Goal: Task Accomplishment & Management: Manage account settings

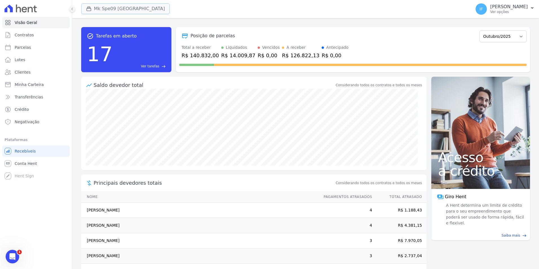
click at [120, 8] on button "Mk Spe09 [GEOGRAPHIC_DATA]" at bounding box center [125, 8] width 88 height 11
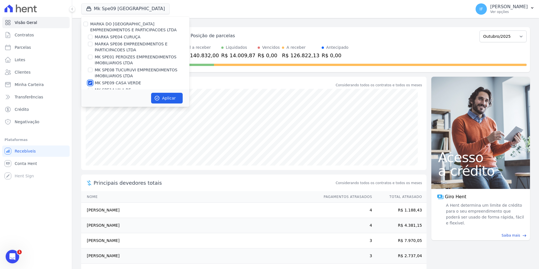
click at [91, 82] on input "MK SPE09 CASA VERDE" at bounding box center [90, 83] width 5 height 5
checkbox input "false"
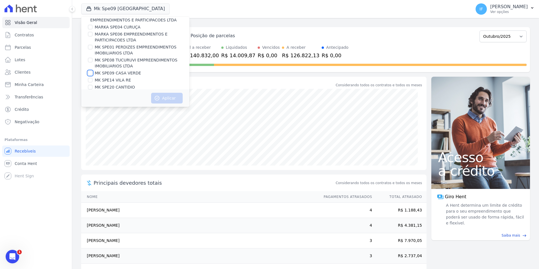
scroll to position [15, 0]
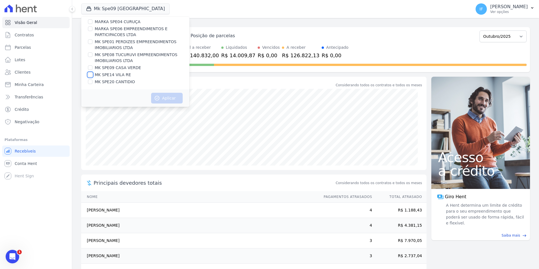
click at [89, 75] on input "MK SPE14 VILA RE" at bounding box center [90, 74] width 5 height 5
checkbox input "true"
click at [166, 96] on button "Aplicar" at bounding box center [167, 98] width 32 height 11
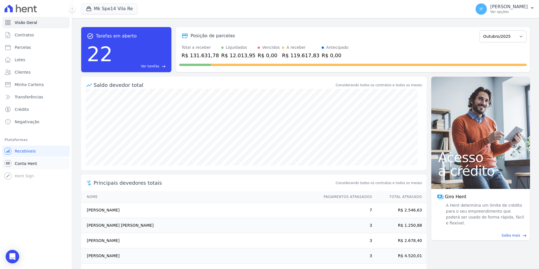
click at [24, 163] on span "Conta Hent" at bounding box center [26, 164] width 22 height 6
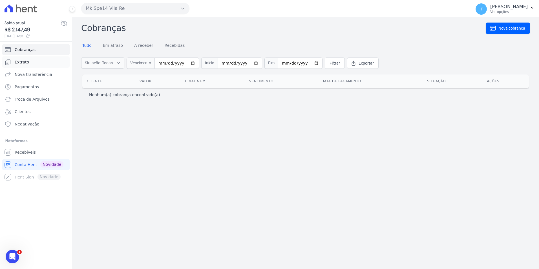
click at [17, 60] on span "Extrato" at bounding box center [22, 62] width 14 height 6
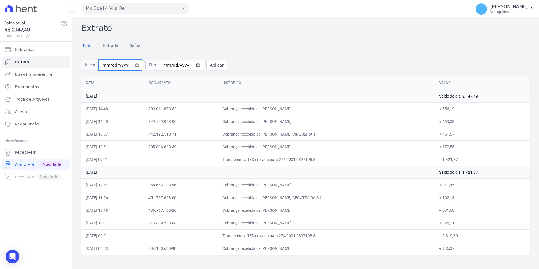
click at [133, 66] on input "2025-10-01" at bounding box center [121, 65] width 45 height 11
type input "2025-09-01"
click at [190, 65] on input "2025-10-02" at bounding box center [181, 65] width 45 height 11
type input "[DATE]"
click at [208, 65] on button "Aplicar" at bounding box center [216, 65] width 21 height 11
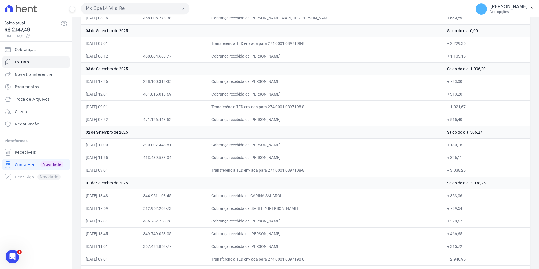
scroll to position [2336, 0]
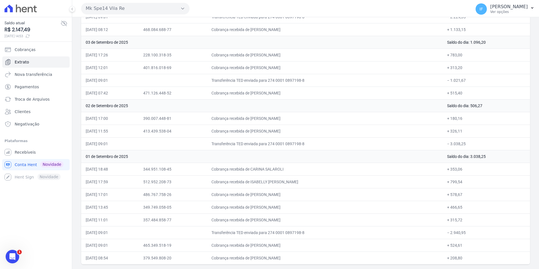
drag, startPoint x: 81, startPoint y: 27, endPoint x: 532, endPoint y: 270, distance: 512.8
click at [532, 268] on html "Saldo atual R$ 2.147,49 02/10/2025, 14:53 Cobranças Extrato Nova transferência …" at bounding box center [269, 134] width 539 height 269
copy div "Extrato Tudo Entrada Saída Início Fim Aplicar"
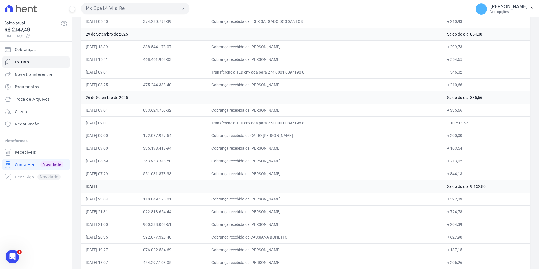
scroll to position [0, 0]
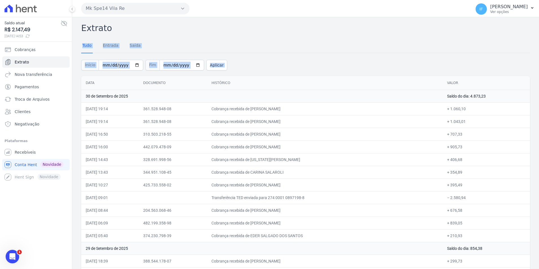
click at [428, 41] on div "Tudo Entrada Saída" at bounding box center [305, 46] width 448 height 14
click at [281, 65] on div "Início 2025-09-01 Fim 2025-09-30 Aplicar" at bounding box center [305, 64] width 448 height 23
click at [277, 98] on td "30 de Setembro de 2025" at bounding box center [261, 96] width 361 height 13
click at [288, 39] on div "Tudo Entrada Saída" at bounding box center [305, 46] width 448 height 14
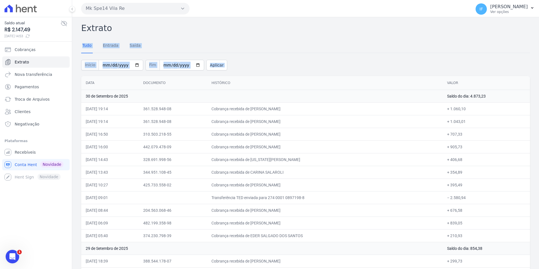
click at [288, 39] on div "Tudo Entrada Saída" at bounding box center [305, 46] width 448 height 14
click at [111, 46] on link "Entrada" at bounding box center [111, 46] width 18 height 15
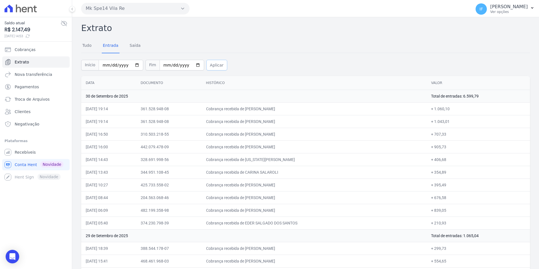
click at [209, 63] on button "Aplicar" at bounding box center [216, 65] width 21 height 11
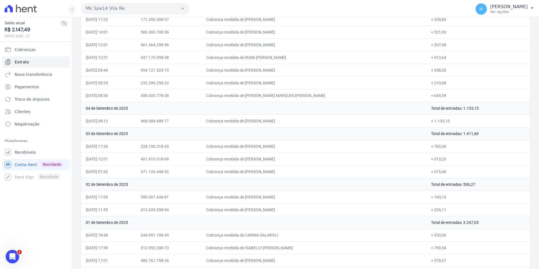
scroll to position [2057, 0]
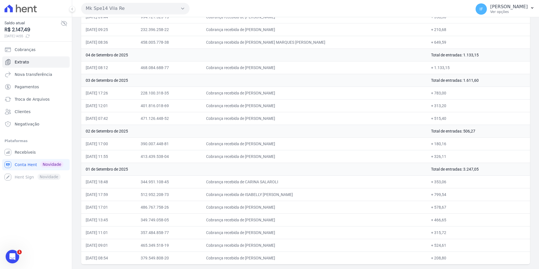
drag, startPoint x: 82, startPoint y: 25, endPoint x: 485, endPoint y: 276, distance: 474.7
click at [485, 268] on html "Saldo atual R$ 2.147,49 02/10/2025, 14:55 Cobranças Extrato Nova transferência …" at bounding box center [269, 134] width 539 height 269
copy div "Extrato Tudo Entrada Saída Início Fim Aplicar"
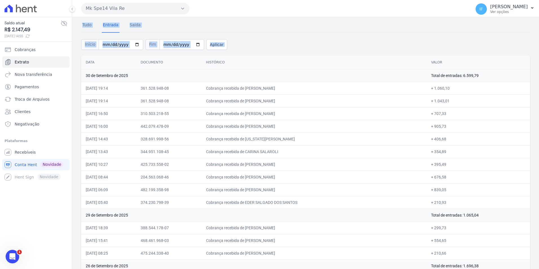
scroll to position [0, 0]
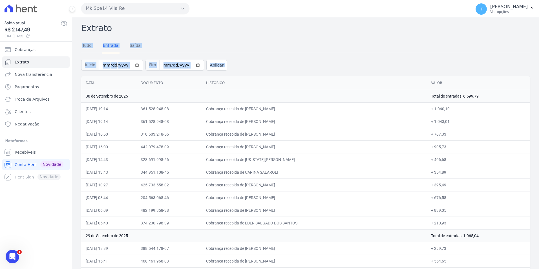
click at [198, 42] on div "Tudo Entrada Saída" at bounding box center [305, 46] width 448 height 14
click at [134, 64] on input "[DATE]" at bounding box center [121, 65] width 45 height 11
type input "2025-08-31"
click at [208, 62] on button "Aplicar" at bounding box center [216, 65] width 21 height 11
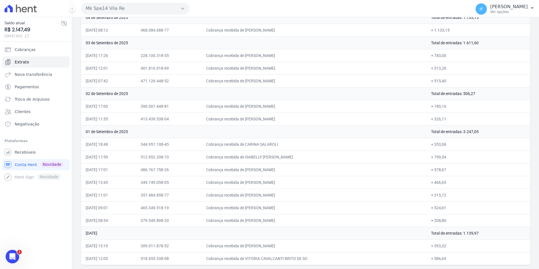
scroll to position [2095, 0]
drag, startPoint x: 223, startPoint y: 243, endPoint x: 444, endPoint y: 245, distance: 220.6
click at [444, 245] on tr "31/08/2025, 15:19 309.011.878-52 Cobrança recebida de MAYRA ADRIANA BORGES DE L…" at bounding box center [305, 245] width 448 height 13
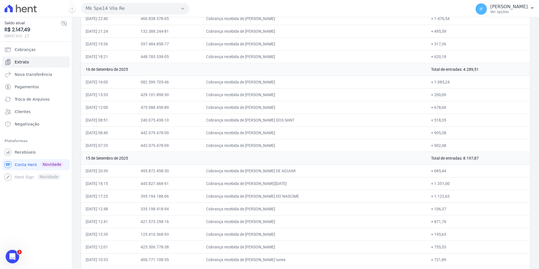
scroll to position [1109, 0]
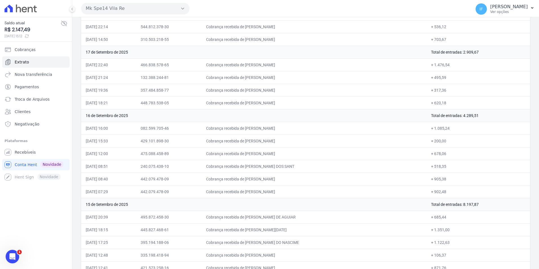
click at [183, 7] on icon "button" at bounding box center [182, 8] width 5 height 5
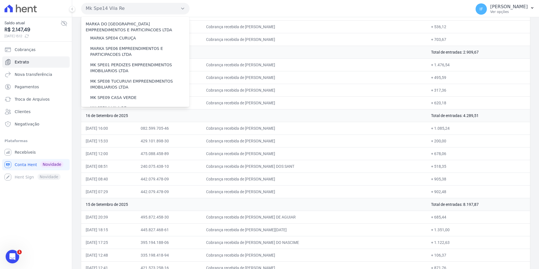
click at [254, 8] on div "Mk Spe14 Vila Re MARKA DO BRASIL EMPREENDIMENTOS E PARTICIPACOES LTDA MARKA SPE…" at bounding box center [274, 8] width 387 height 17
click at [361, 26] on td "Cobrança recebida de GUSTAVO MARIN GABRIEL" at bounding box center [313, 26] width 225 height 13
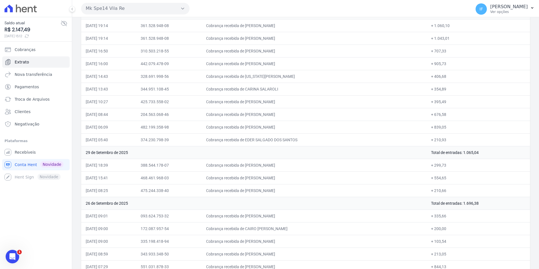
scroll to position [0, 0]
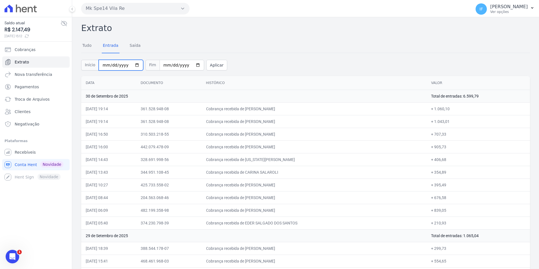
click at [134, 65] on input "2025-08-31" at bounding box center [121, 65] width 45 height 11
type input "2025-08-30"
click at [208, 65] on button "Aplicar" at bounding box center [216, 65] width 21 height 11
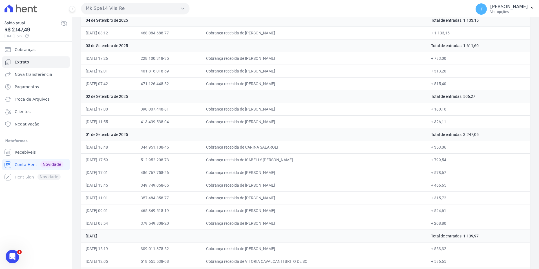
scroll to position [2133, 0]
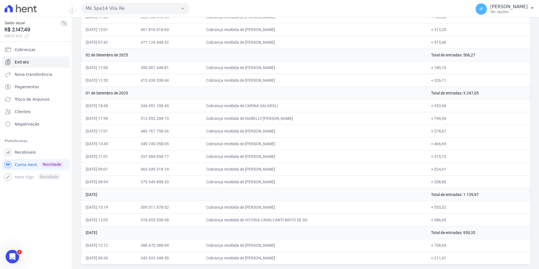
click at [363, 159] on td "Cobrança recebida de [PERSON_NAME]" at bounding box center [313, 156] width 225 height 13
click at [317, 126] on td "Cobrança recebida de [PERSON_NAME]" at bounding box center [313, 131] width 225 height 13
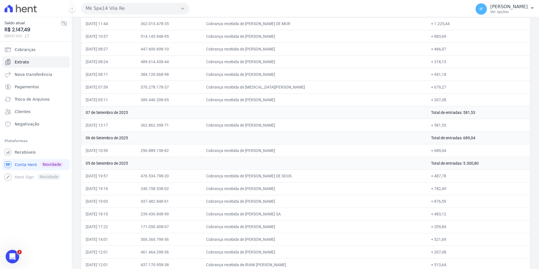
scroll to position [1795, 0]
